Goal: Transaction & Acquisition: Purchase product/service

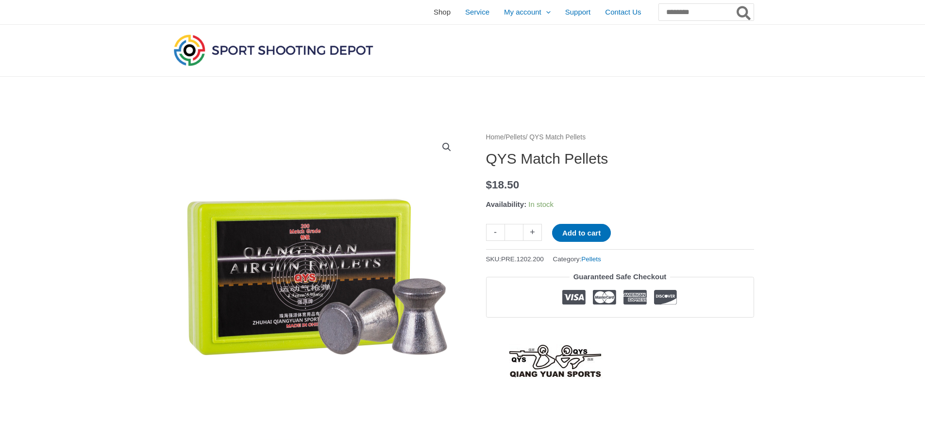
click at [434, 10] on span "Shop" at bounding box center [442, 12] width 17 height 24
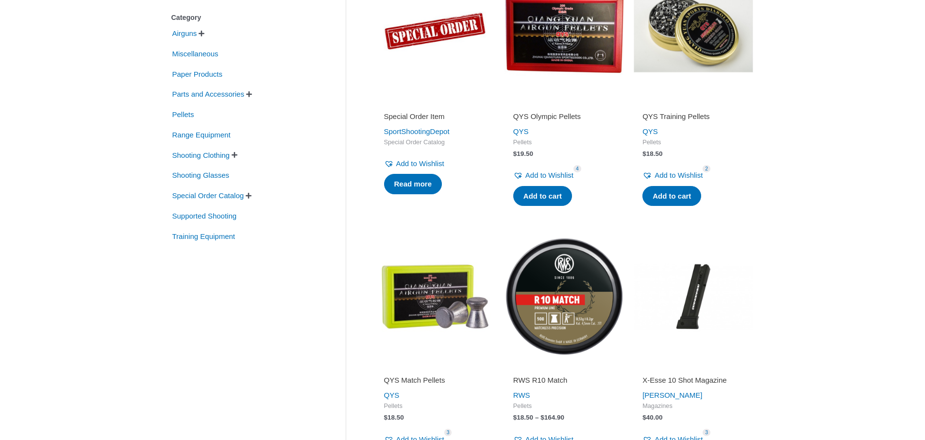
scroll to position [175, 0]
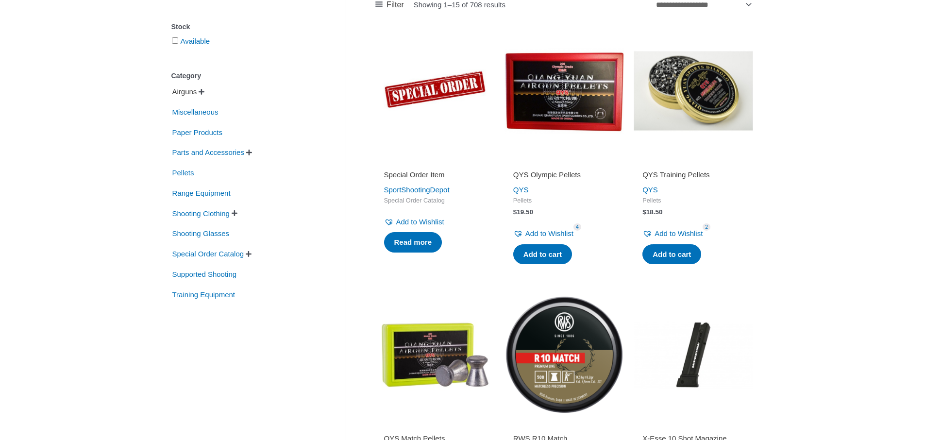
click at [187, 91] on span "Airguns" at bounding box center [184, 92] width 27 height 17
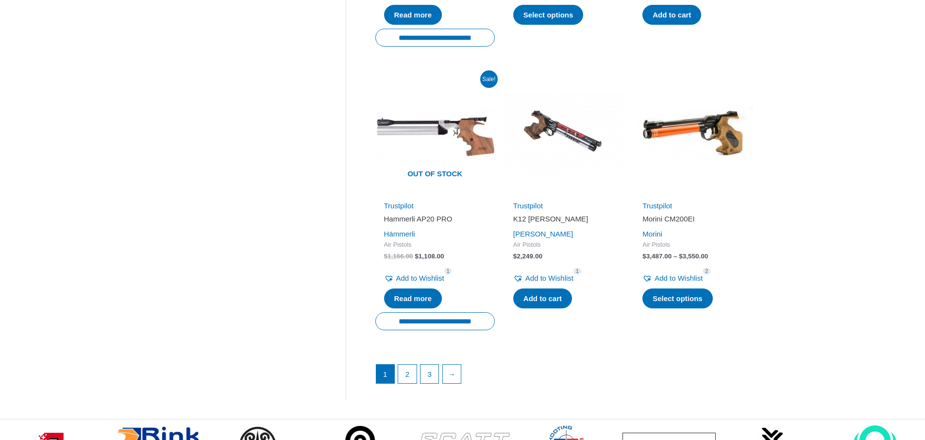
scroll to position [1340, 0]
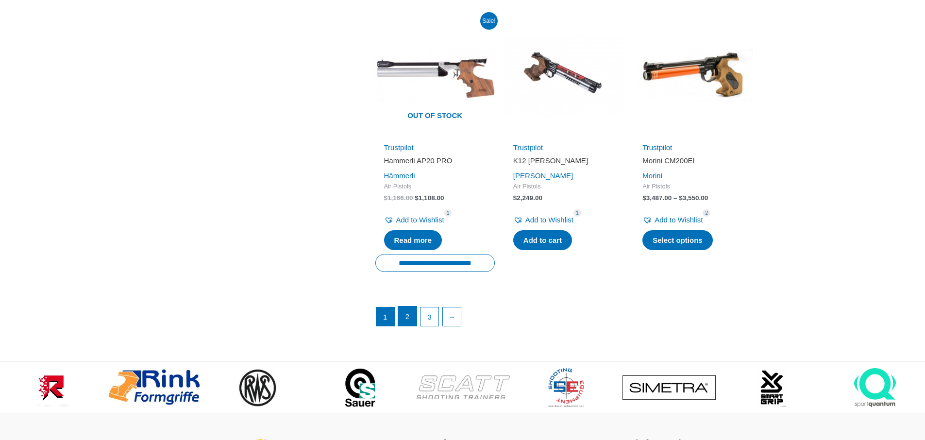
click at [411, 306] on link "2" at bounding box center [407, 315] width 18 height 19
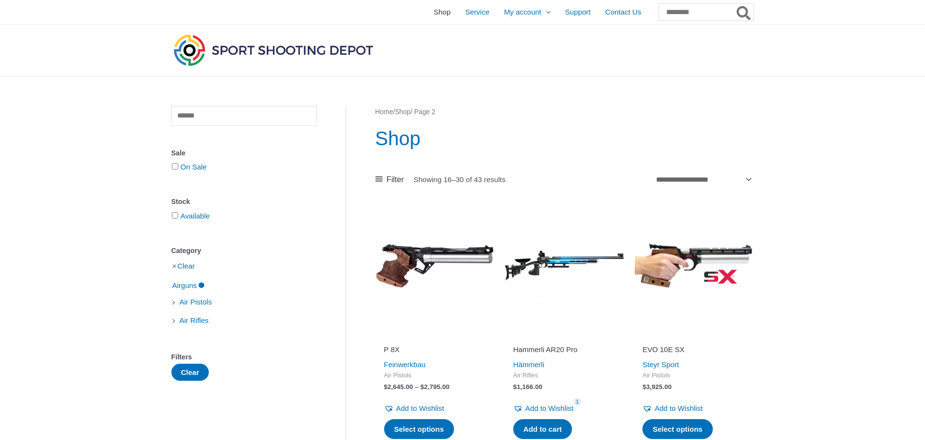
click at [434, 10] on span "Shop" at bounding box center [442, 12] width 17 height 24
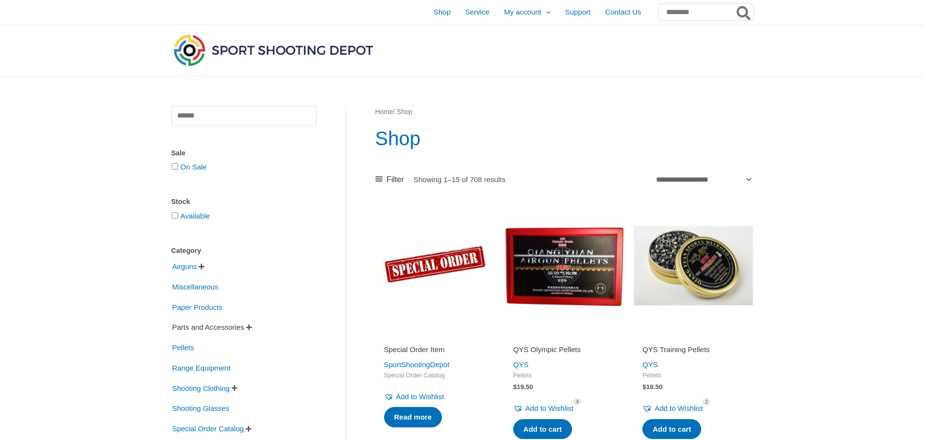
click at [202, 327] on span "Parts and Accessories" at bounding box center [208, 327] width 74 height 17
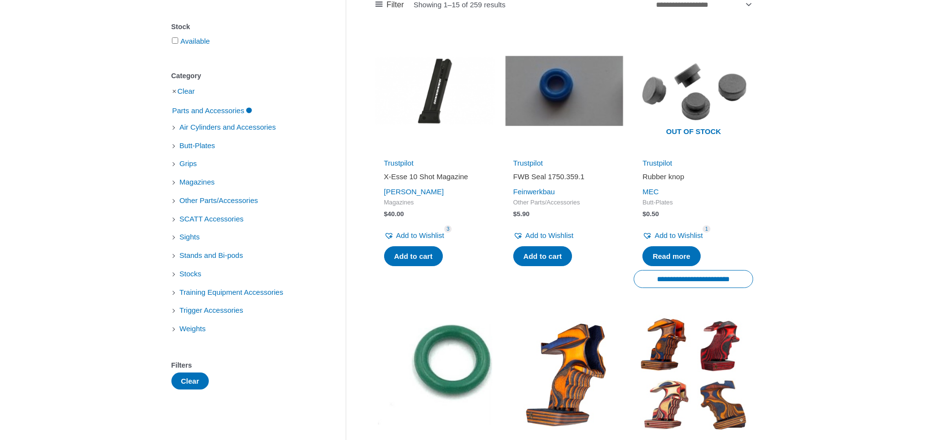
scroll to position [233, 0]
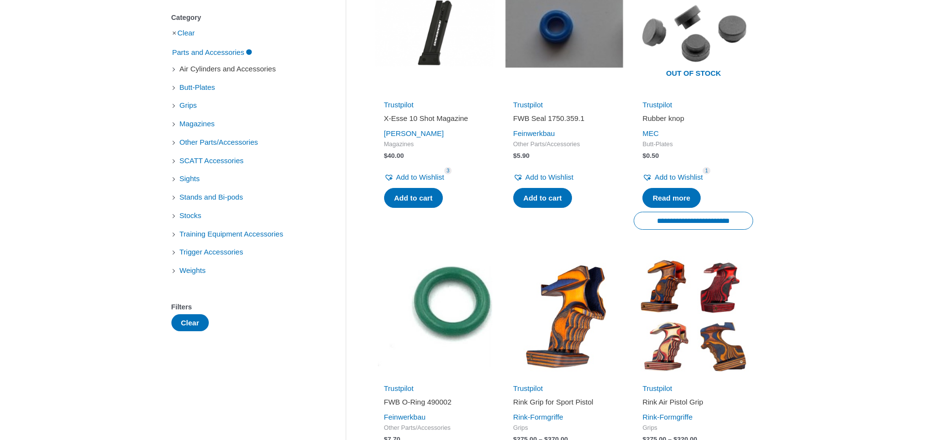
click at [245, 70] on span "Air Cylinders and Accessories" at bounding box center [228, 69] width 98 height 17
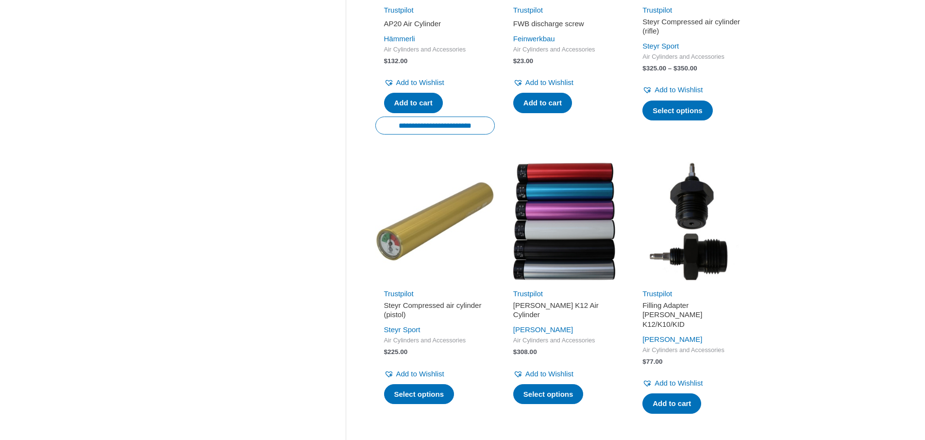
scroll to position [1224, 0]
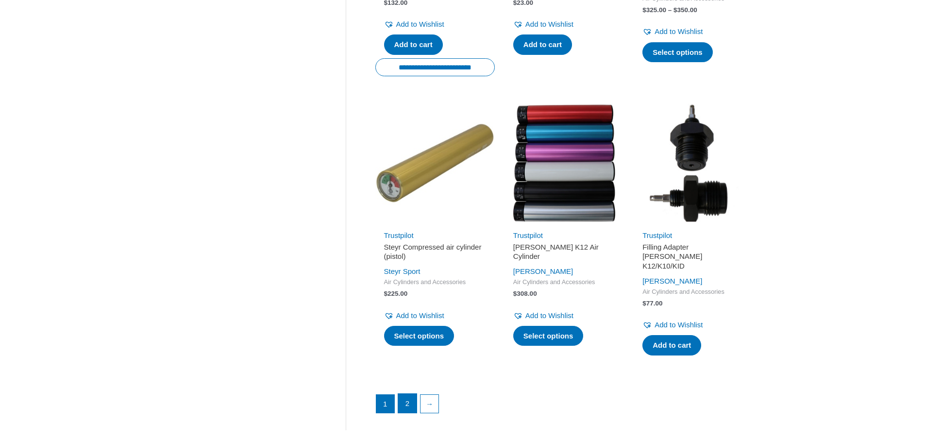
click at [406, 394] on link "2" at bounding box center [407, 403] width 18 height 19
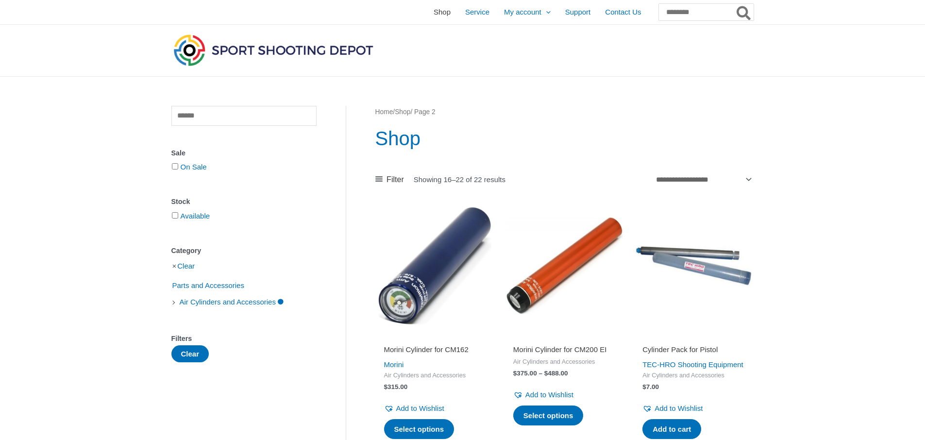
click at [434, 13] on span "Shop" at bounding box center [442, 12] width 17 height 24
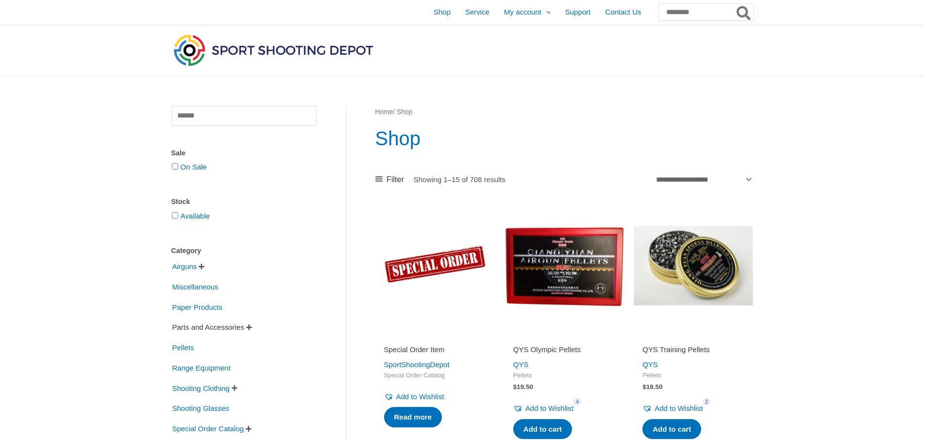
click at [194, 325] on span "Parts and Accessories" at bounding box center [208, 327] width 74 height 17
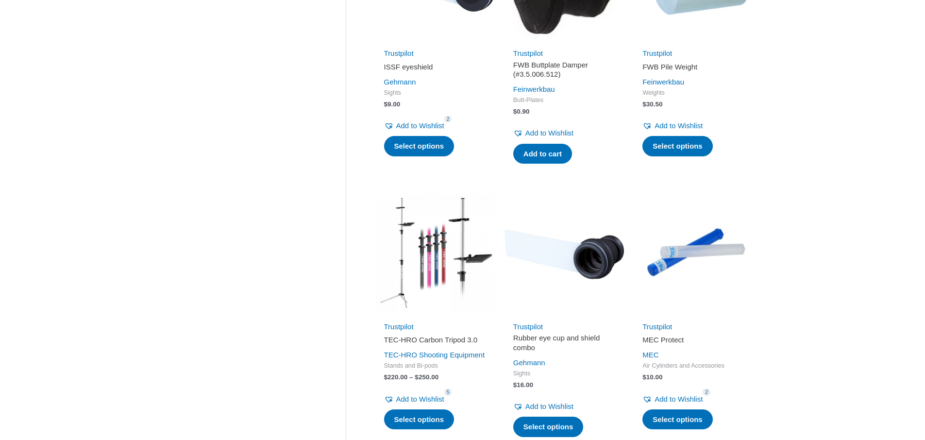
scroll to position [1224, 0]
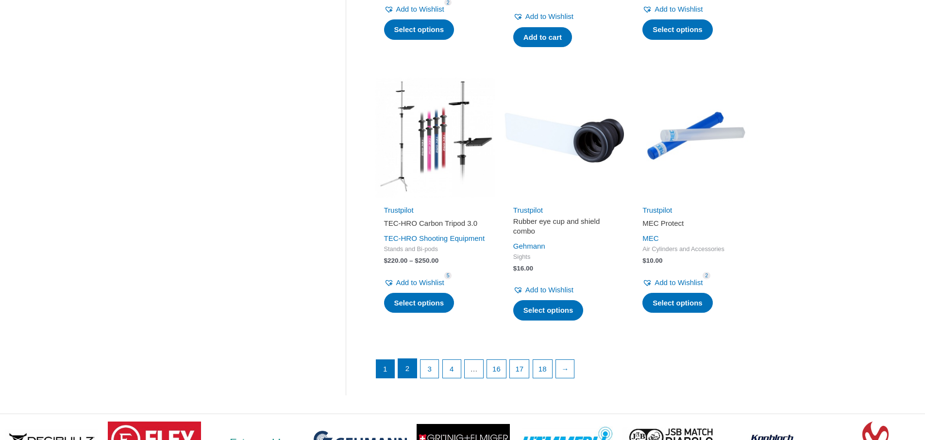
click at [409, 378] on link "2" at bounding box center [407, 368] width 18 height 19
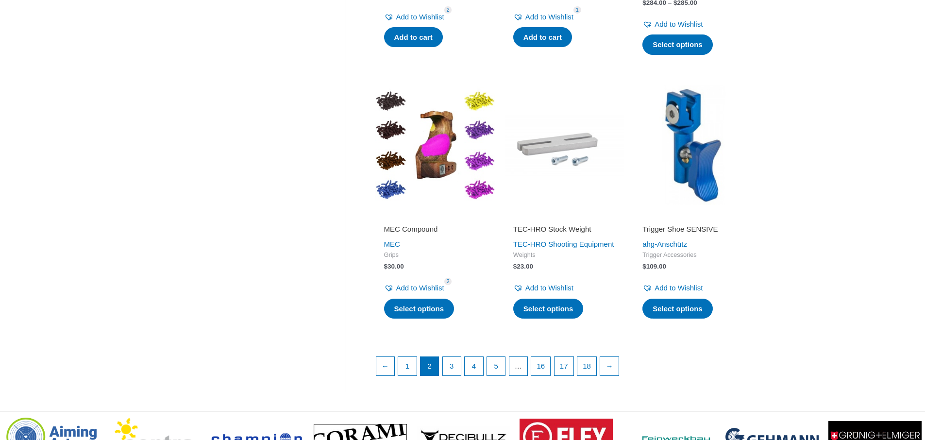
scroll to position [1282, 0]
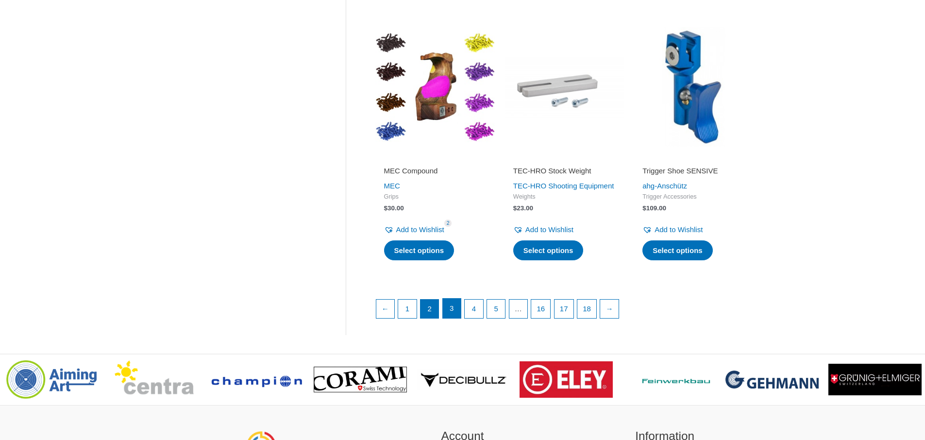
click at [450, 318] on link "3" at bounding box center [452, 308] width 18 height 19
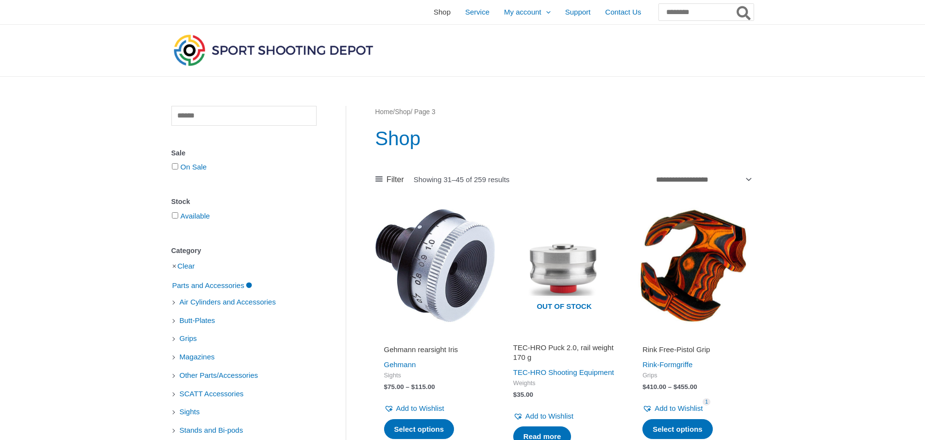
click at [434, 12] on span "Shop" at bounding box center [442, 12] width 17 height 24
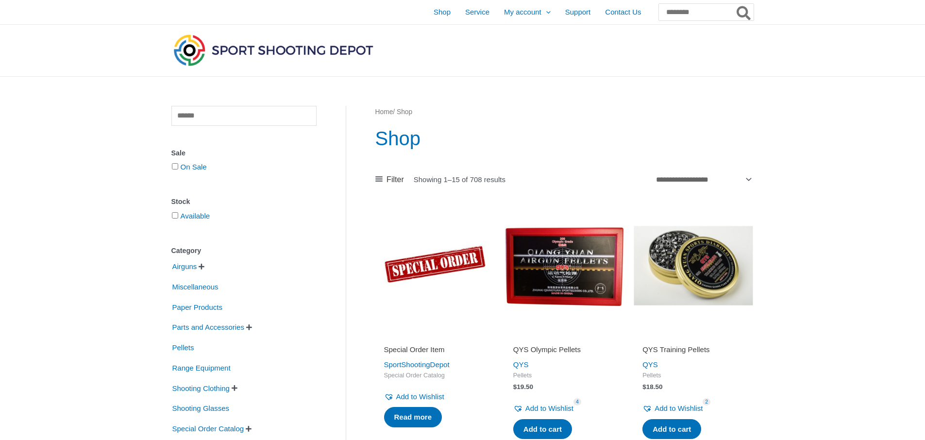
scroll to position [58, 0]
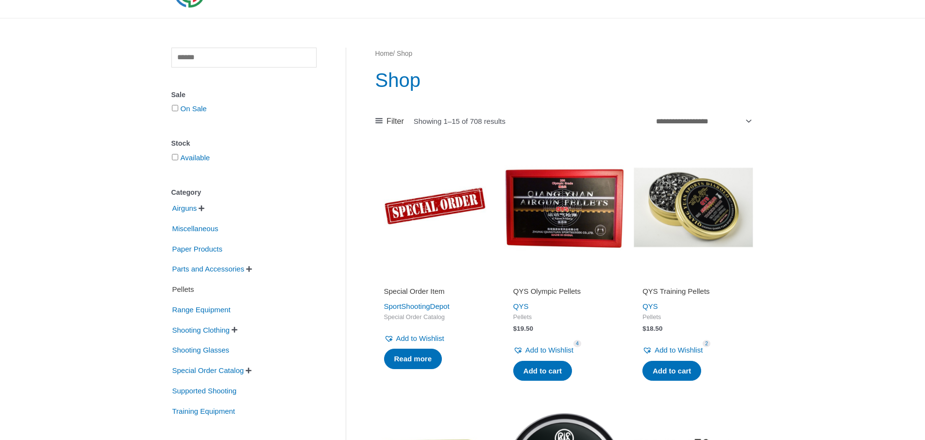
click at [193, 288] on span "Pellets" at bounding box center [183, 289] width 24 height 17
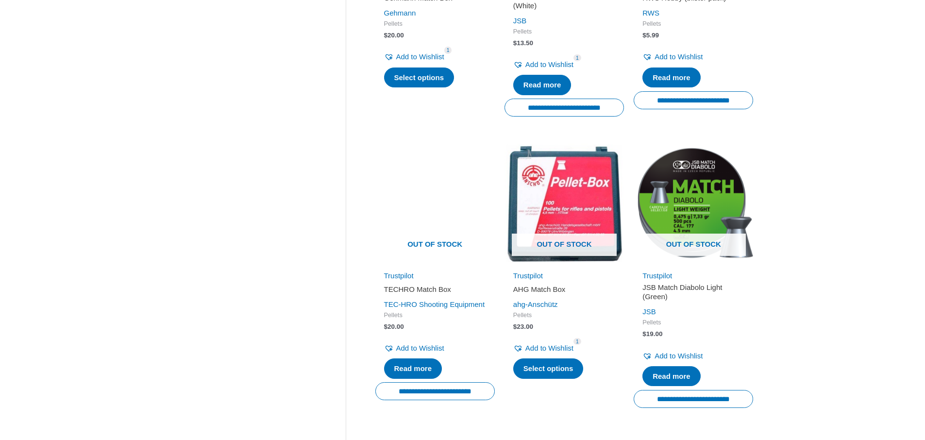
scroll to position [1224, 0]
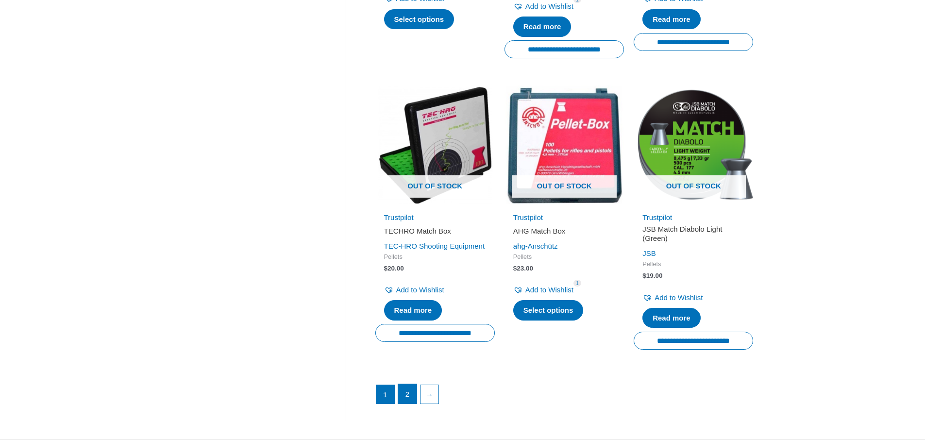
click at [407, 397] on link "2" at bounding box center [407, 393] width 18 height 19
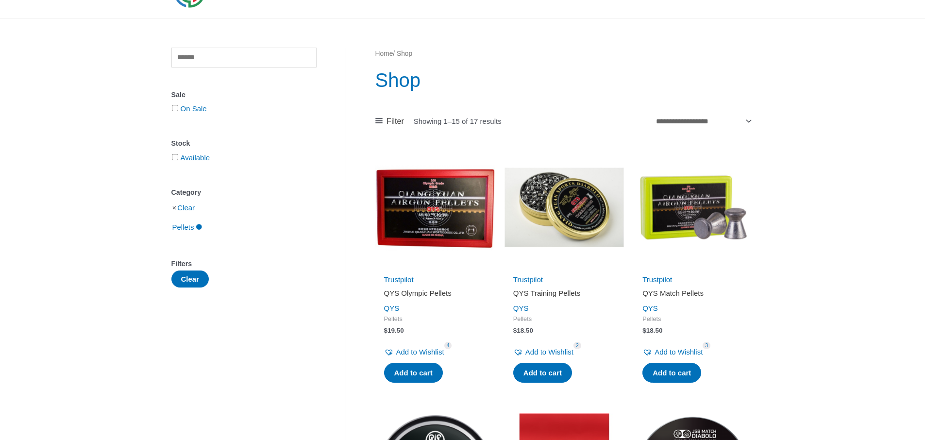
scroll to position [0, 0]
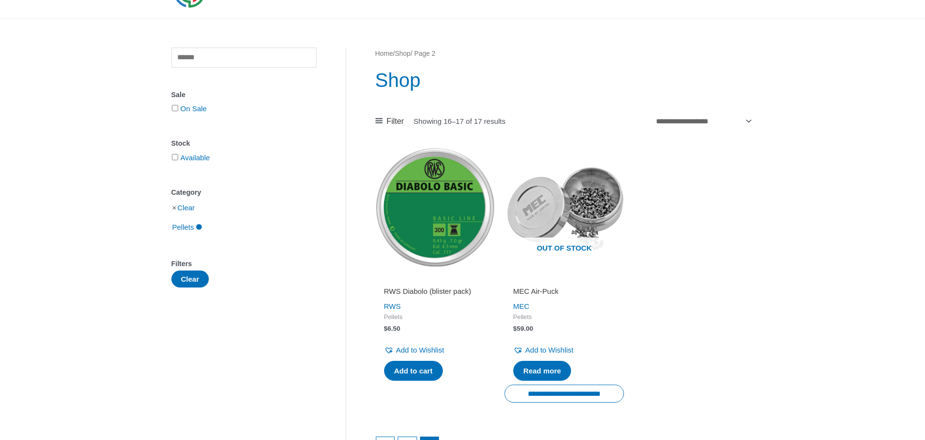
scroll to position [117, 0]
